Goal: Task Accomplishment & Management: Manage account settings

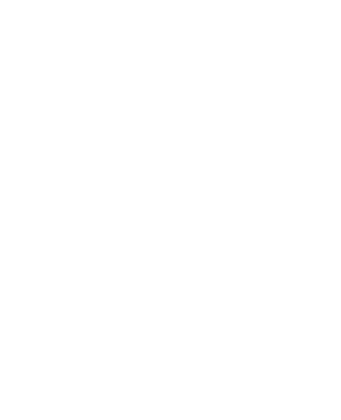
drag, startPoint x: 0, startPoint y: 0, endPoint x: 261, endPoint y: 157, distance: 304.9
click at [261, 4] on html at bounding box center [170, 2] width 341 height 4
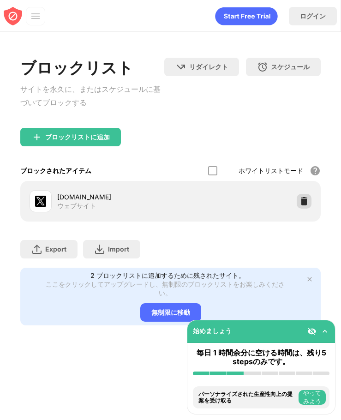
click at [305, 202] on img at bounding box center [303, 200] width 9 height 9
